Goal: Transaction & Acquisition: Purchase product/service

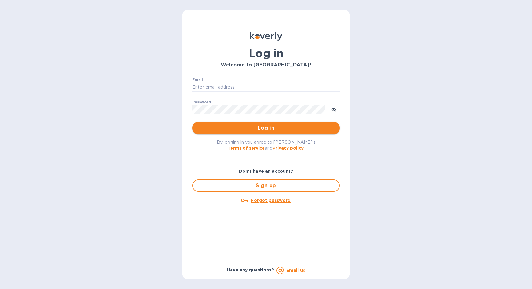
type input "[PERSON_NAME][EMAIL_ADDRESS][DOMAIN_NAME]"
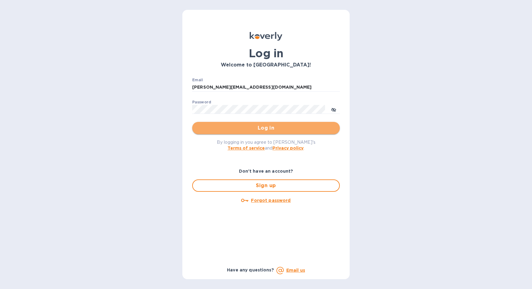
click at [265, 125] on span "Log in" at bounding box center [266, 127] width 138 height 7
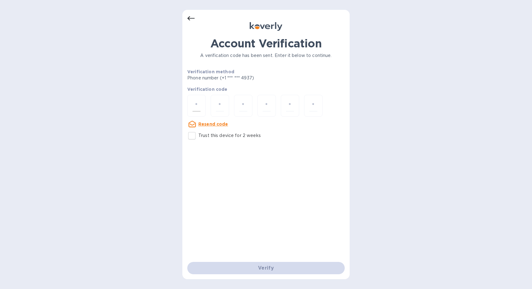
click at [199, 105] on input "number" at bounding box center [196, 105] width 8 height 11
type input "1"
click at [199, 107] on input "1" at bounding box center [196, 105] width 8 height 11
click at [223, 103] on input "1" at bounding box center [220, 105] width 8 height 11
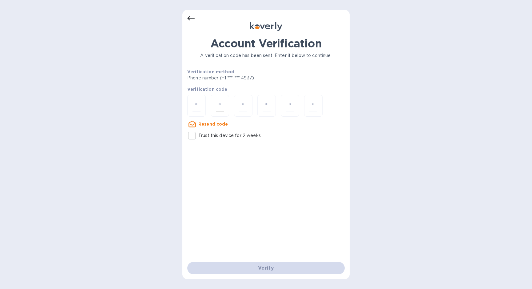
type input "2"
type input "8"
type input "0"
type input "1"
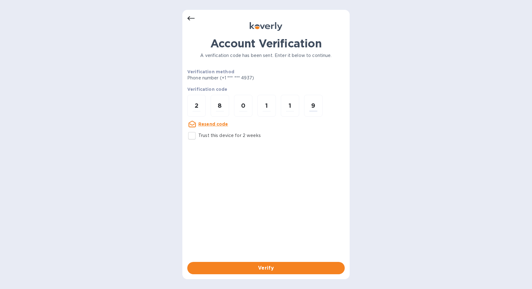
type input "9"
click at [192, 135] on input "Trust this device for 2 weeks" at bounding box center [191, 135] width 13 height 13
checkbox input "true"
click at [281, 264] on span "Verify" at bounding box center [266, 267] width 148 height 7
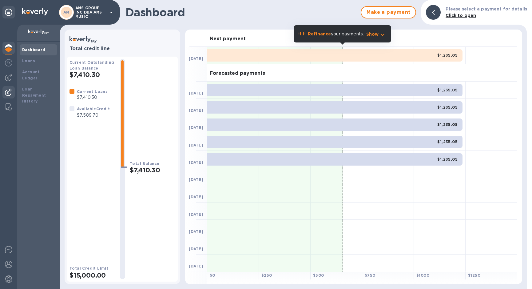
click at [10, 89] on img at bounding box center [8, 92] width 7 height 7
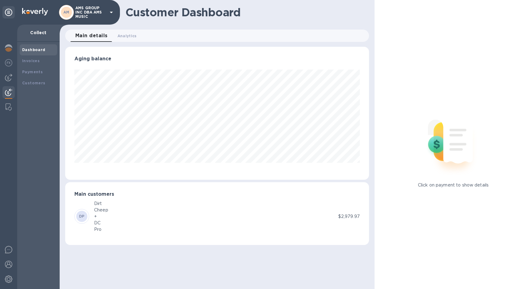
scroll to position [133, 304]
click at [8, 79] on img at bounding box center [8, 77] width 7 height 7
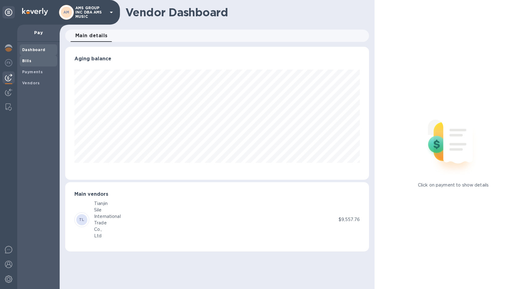
scroll to position [133, 304]
click at [26, 62] on b "Bills" at bounding box center [26, 60] width 9 height 5
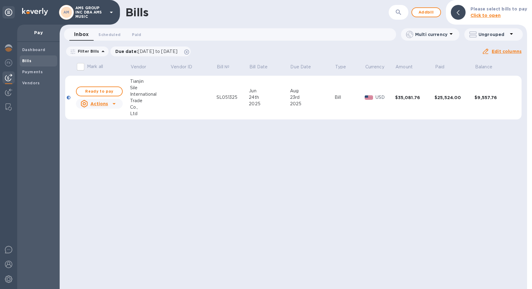
click at [182, 102] on td at bounding box center [193, 98] width 46 height 44
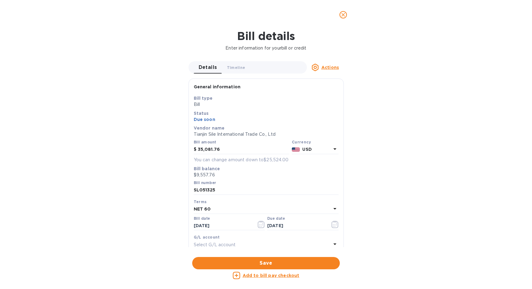
scroll to position [88, 0]
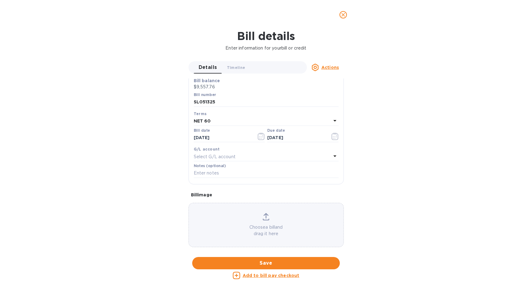
click at [279, 274] on u "Add to bill pay checkout" at bounding box center [270, 275] width 57 height 5
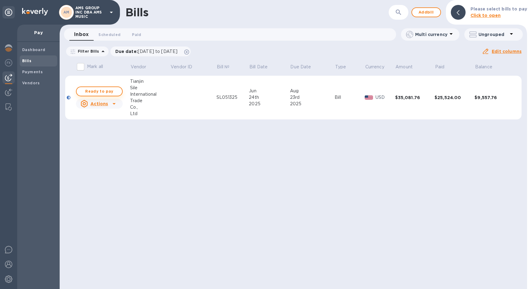
click at [108, 95] on span "Ready to pay" at bounding box center [99, 91] width 36 height 7
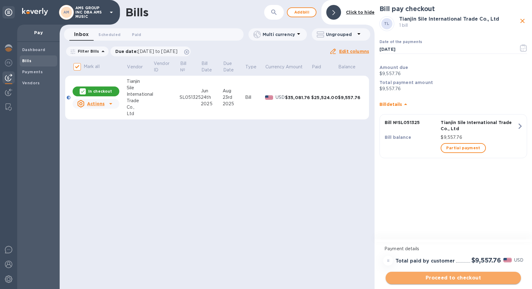
click at [471, 275] on span "Proceed to checkout" at bounding box center [452, 277] width 125 height 7
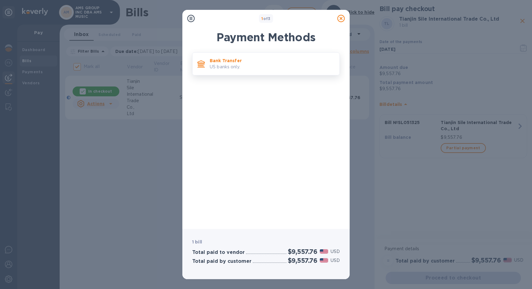
click at [223, 66] on p "US banks only." at bounding box center [272, 67] width 125 height 6
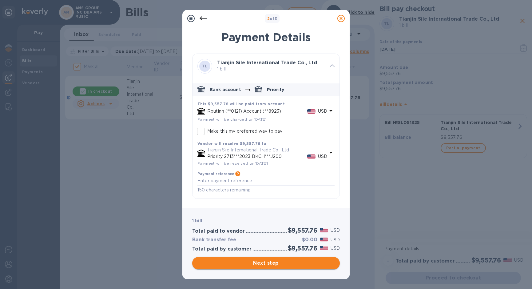
click at [283, 261] on span "Next step" at bounding box center [266, 262] width 138 height 7
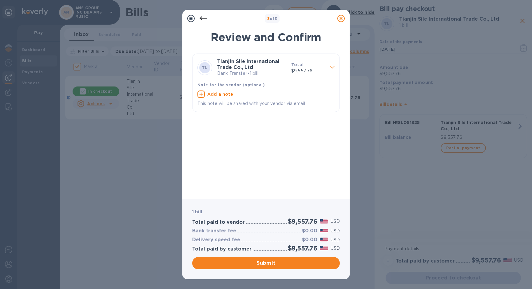
click at [293, 260] on span "Submit" at bounding box center [266, 262] width 138 height 7
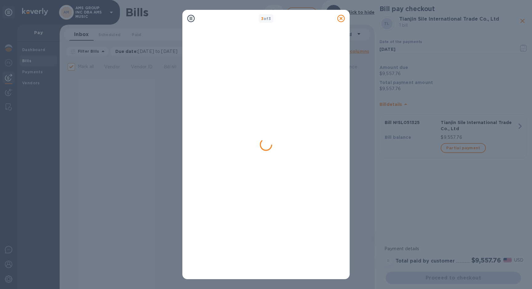
checkbox input "false"
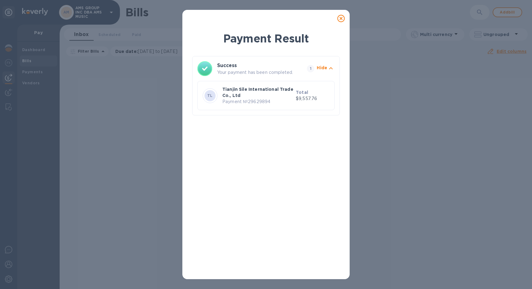
click at [340, 17] on icon at bounding box center [340, 18] width 7 height 7
